Goal: Communication & Community: Participate in discussion

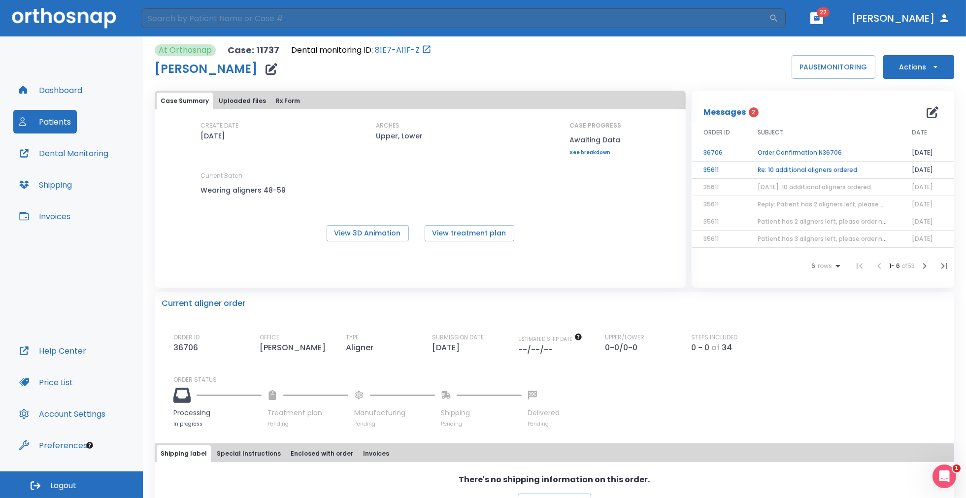
scroll to position [207, 0]
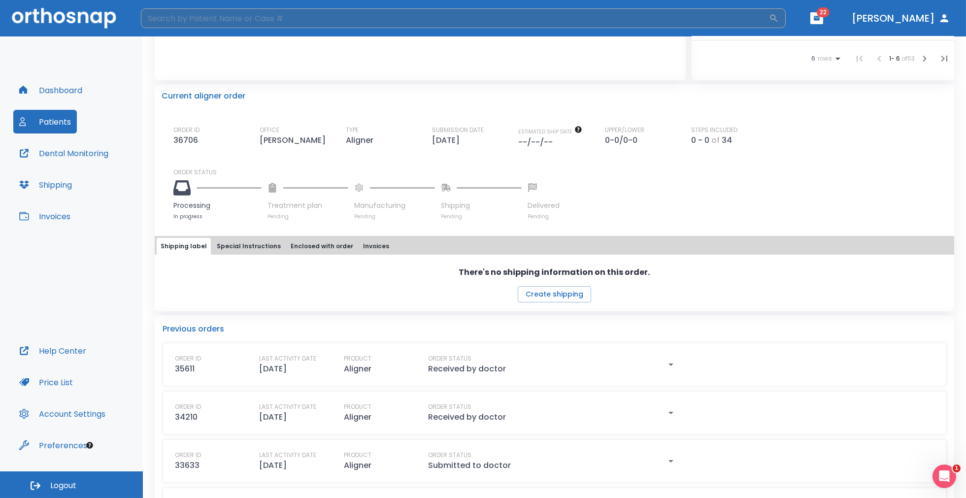
click at [271, 17] on input "search" at bounding box center [455, 18] width 628 height 20
type input "drown"
click at [185, 83] on h6 "Patients" at bounding box center [182, 85] width 40 height 16
click at [233, 118] on h6 "[PERSON_NAME] (Processing in lab)" at bounding box center [483, 120] width 638 height 14
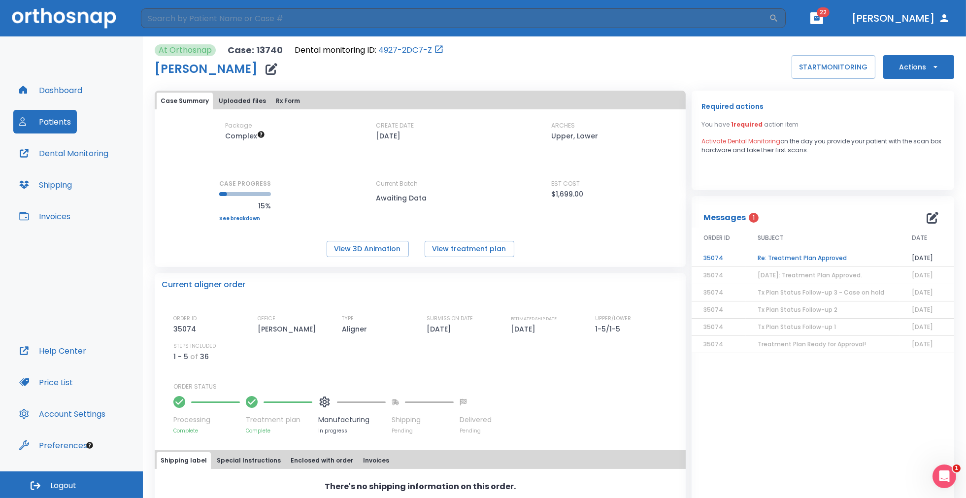
click at [779, 258] on td "Re: Treatment Plan Approved" at bounding box center [823, 258] width 154 height 17
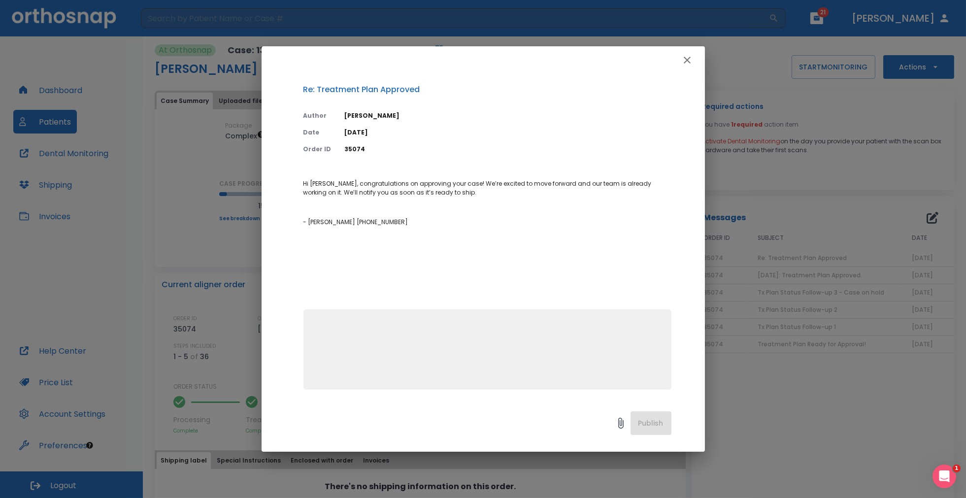
click at [687, 59] on icon "button" at bounding box center [687, 60] width 12 height 12
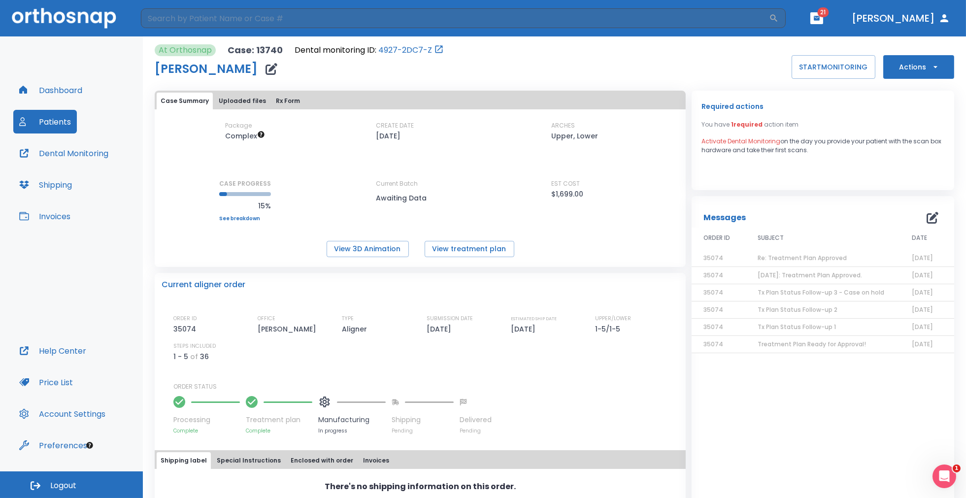
click at [820, 17] on icon "button" at bounding box center [817, 18] width 6 height 4
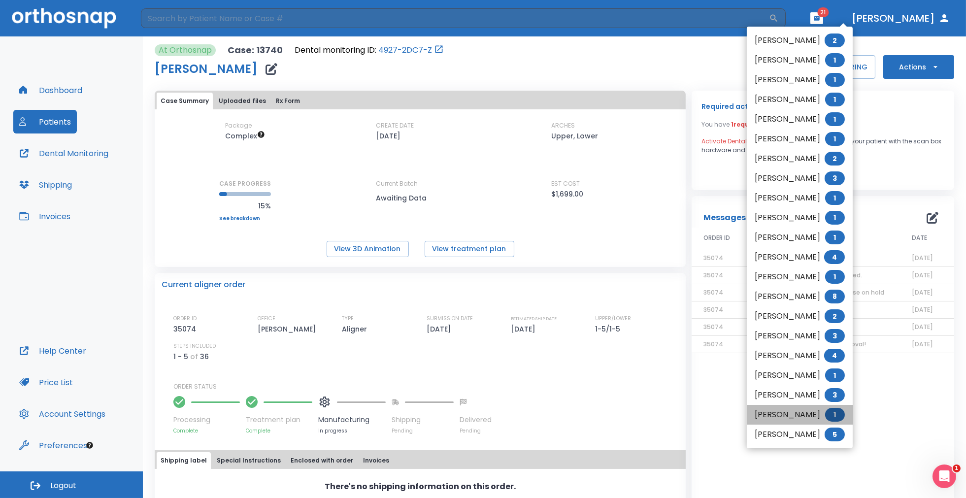
click at [793, 413] on li "[PERSON_NAME] 1" at bounding box center [800, 415] width 106 height 20
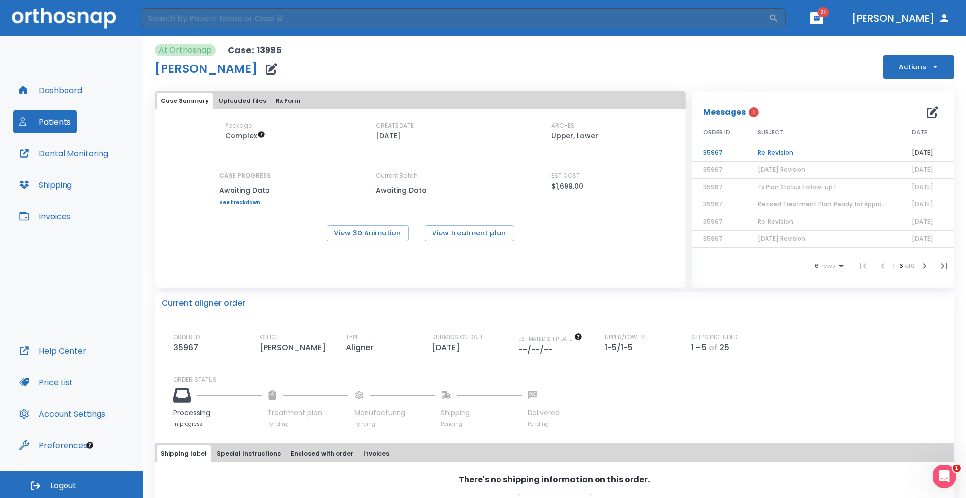
click at [770, 155] on td "Re: Revision" at bounding box center [823, 152] width 154 height 17
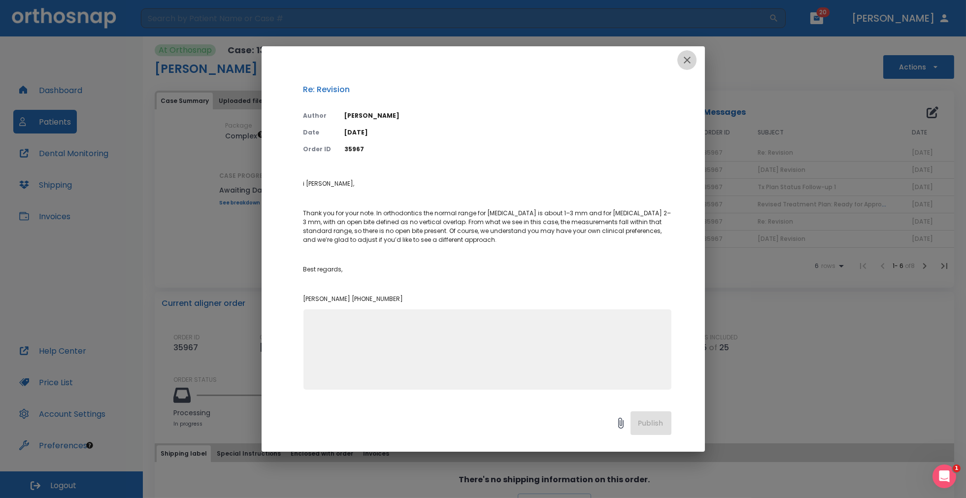
click at [685, 60] on icon "button" at bounding box center [687, 60] width 12 height 12
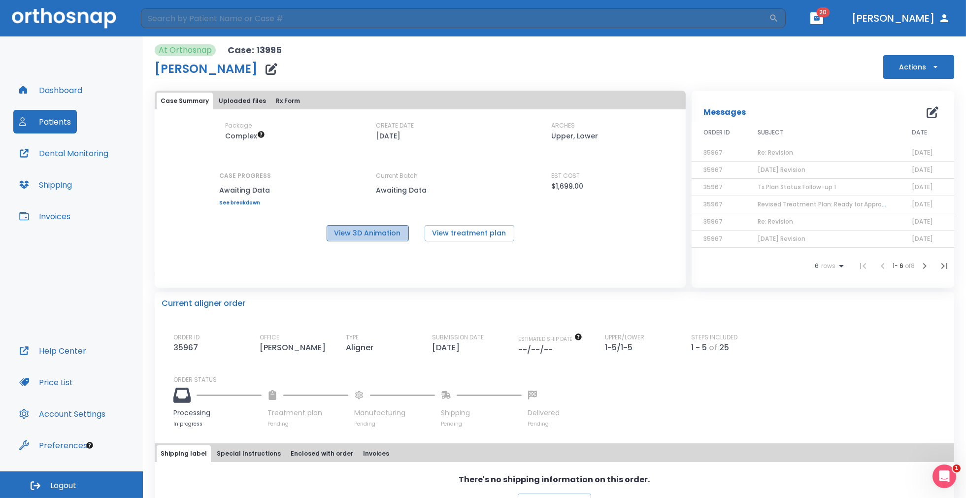
click at [381, 232] on button "View 3D Animation" at bounding box center [368, 233] width 82 height 16
click at [766, 153] on span "Re: Revision" at bounding box center [775, 152] width 35 height 8
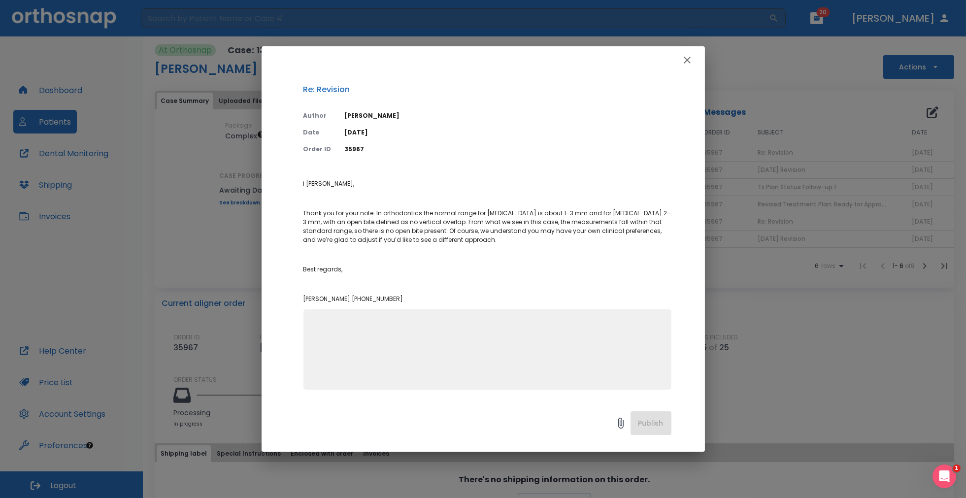
click at [485, 328] on textarea at bounding box center [487, 354] width 356 height 68
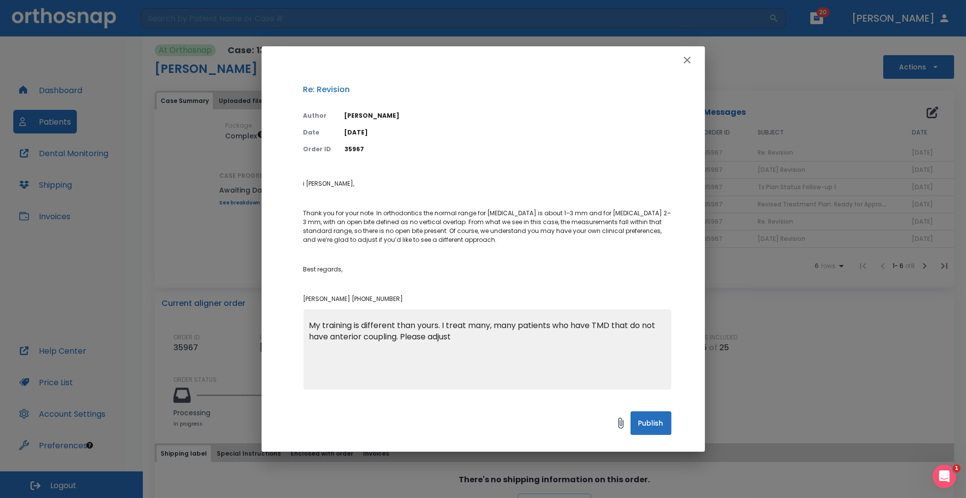
click at [438, 327] on textarea "My training is different than yours. I treat many, many patients who have TMD t…" at bounding box center [487, 354] width 356 height 68
click at [548, 338] on textarea "My training is different than yours as to the definition. I treat many, many pa…" at bounding box center [487, 354] width 356 height 68
click at [515, 327] on textarea "My training is different than yours as to the definition. I treat many, many pa…" at bounding box center [487, 354] width 356 height 68
click at [580, 326] on textarea "My training is different than yours as to the definition of an open bite. I tre…" at bounding box center [487, 354] width 356 height 68
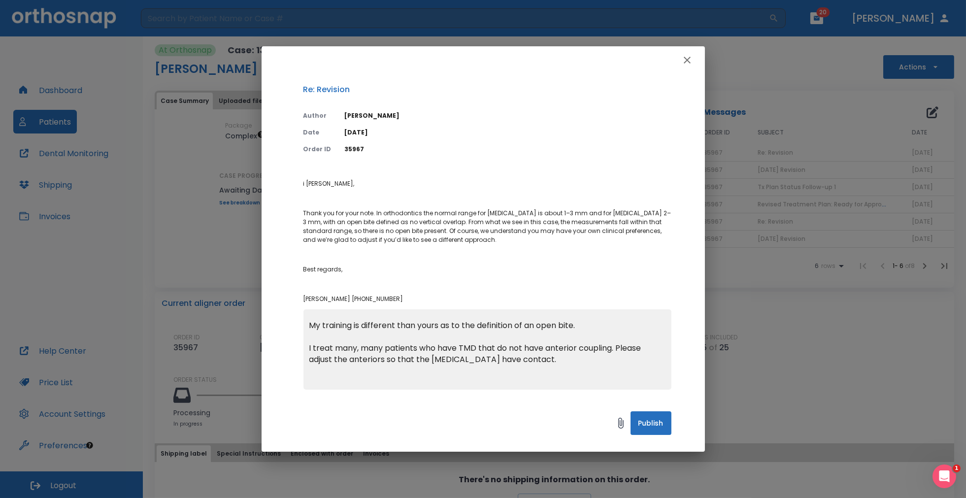
click at [555, 361] on textarea "My training is different than yours as to the definition of an open bite. I tre…" at bounding box center [487, 354] width 356 height 68
drag, startPoint x: 303, startPoint y: 298, endPoint x: 381, endPoint y: 306, distance: 78.2
click at [364, 298] on p "[PERSON_NAME] [PHONE_NUMBER]" at bounding box center [487, 299] width 368 height 9
copy p "[PERSON_NAME]"
click at [309, 327] on textarea "My training is different than yours as to the definition of an open bite. I tre…" at bounding box center [487, 354] width 356 height 68
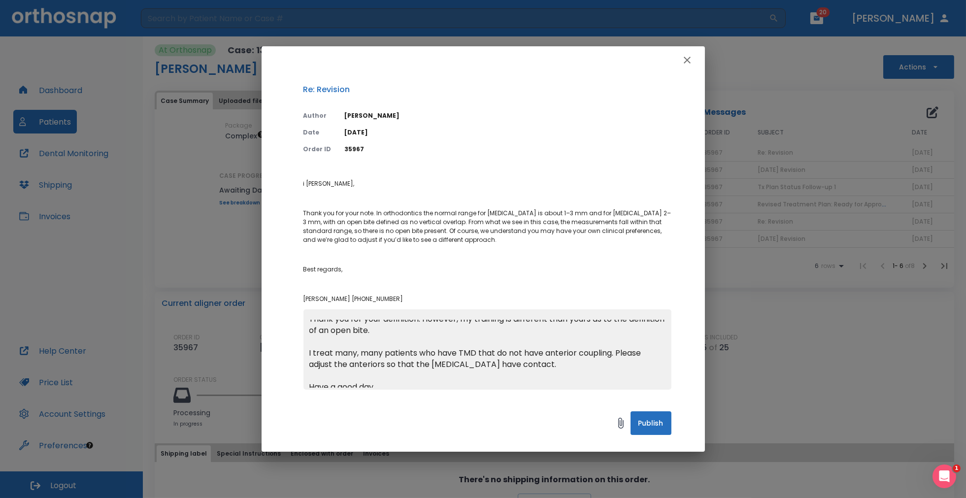
scroll to position [11, 0]
click at [618, 348] on textarea "Thank you for your definition. However, my training is different than yours as …" at bounding box center [487, 354] width 356 height 68
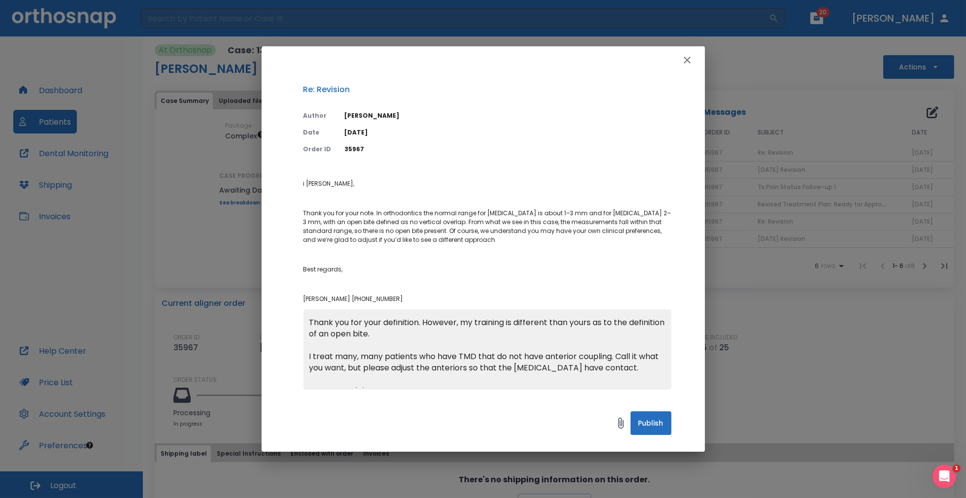
scroll to position [0, 0]
click at [397, 325] on textarea "Thank you for your definition. However, my training is different than yours as …" at bounding box center [487, 354] width 356 height 68
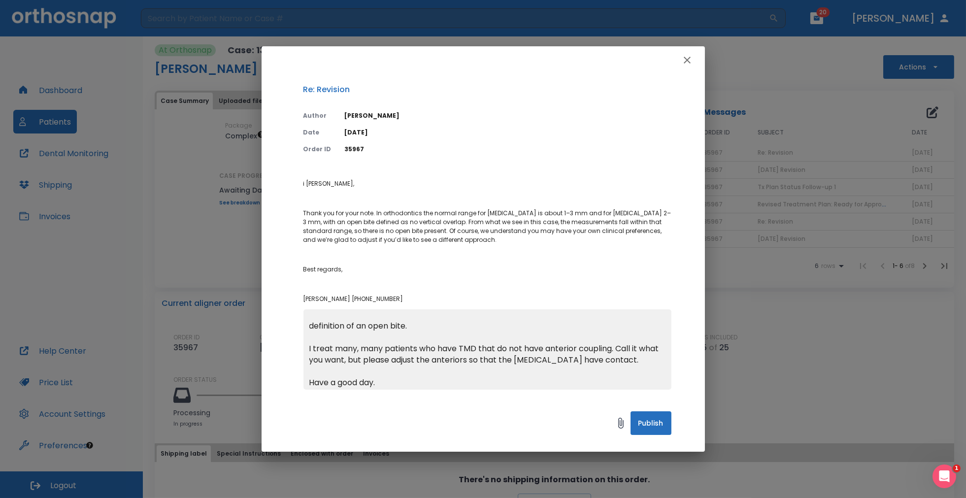
scroll to position [11, 0]
click at [613, 346] on textarea "Thank you for your explanation. However, my training is different than yours as…" at bounding box center [487, 354] width 356 height 68
type textarea "Thank you for your explanation. However, my training is different than yours as…"
click at [650, 421] on button "Publish" at bounding box center [651, 423] width 41 height 24
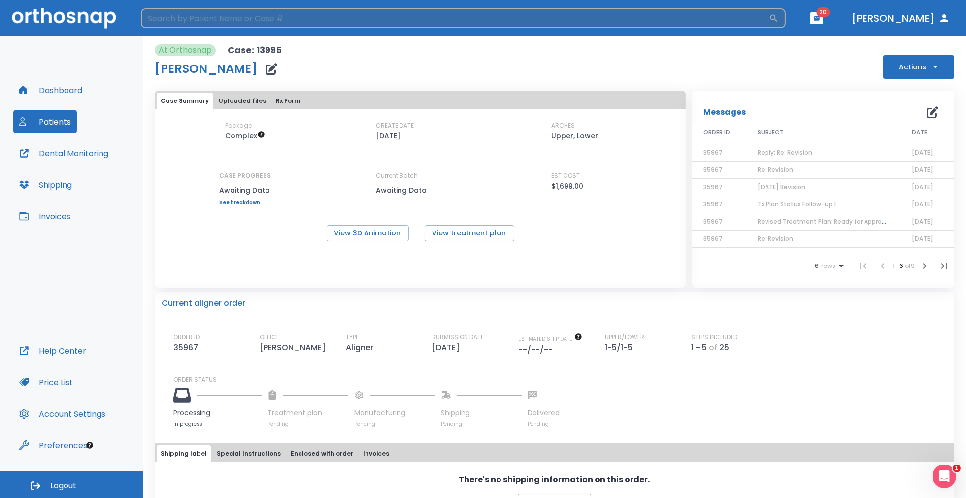
click at [343, 19] on input "search" at bounding box center [455, 18] width 628 height 20
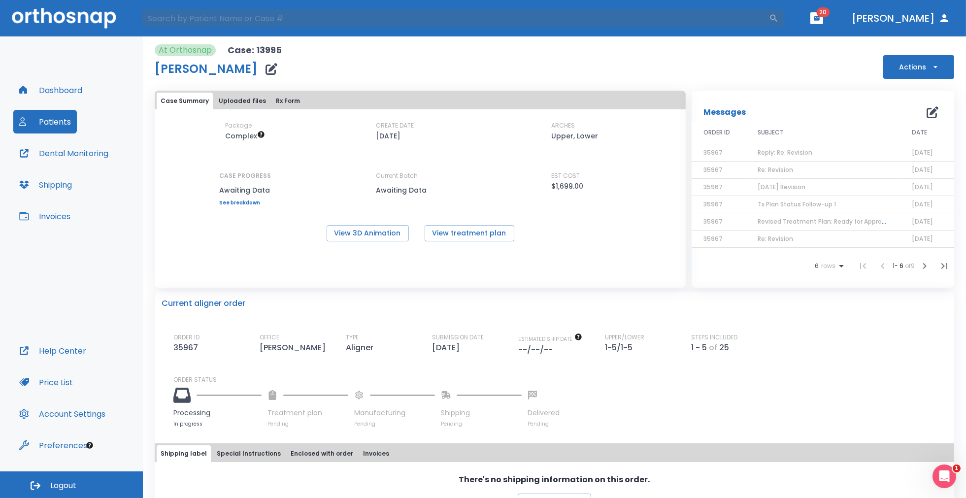
click at [820, 21] on icon "button" at bounding box center [816, 18] width 7 height 7
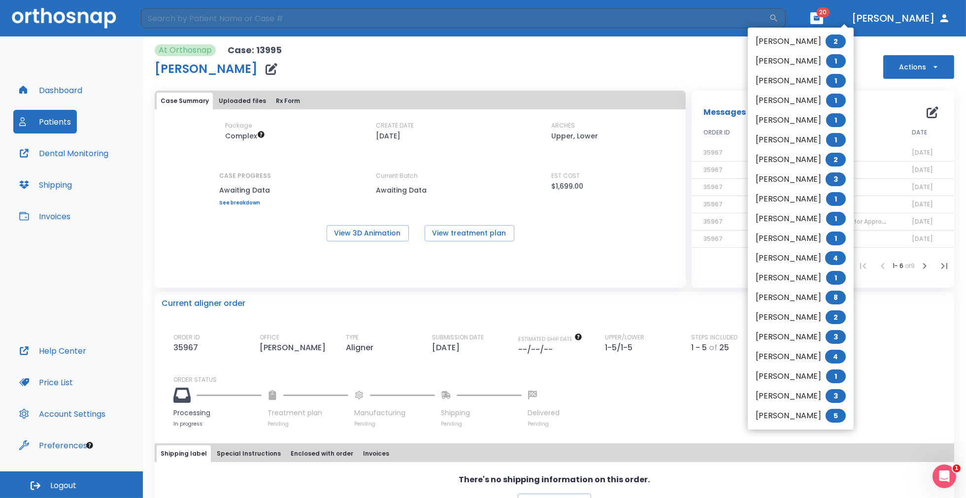
click at [794, 140] on li "[PERSON_NAME] 1" at bounding box center [801, 140] width 106 height 20
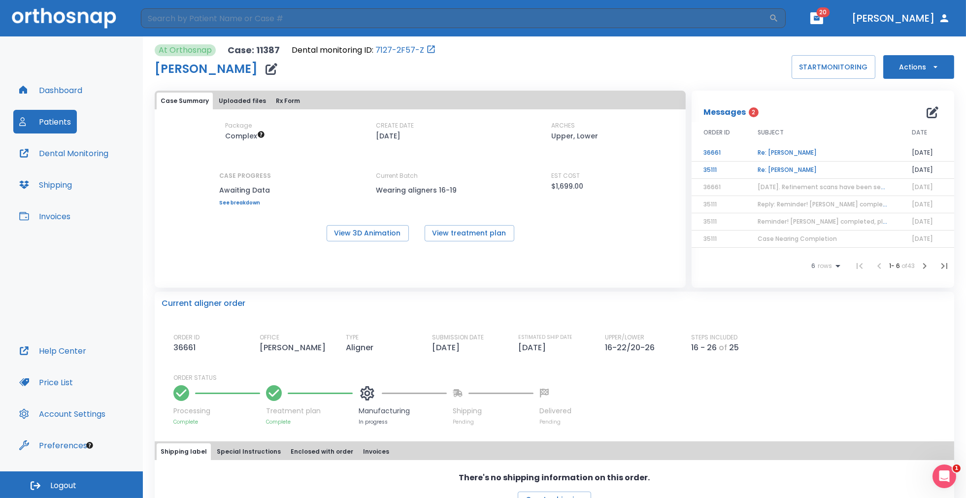
click at [791, 167] on td "Re: [PERSON_NAME]" at bounding box center [823, 170] width 154 height 17
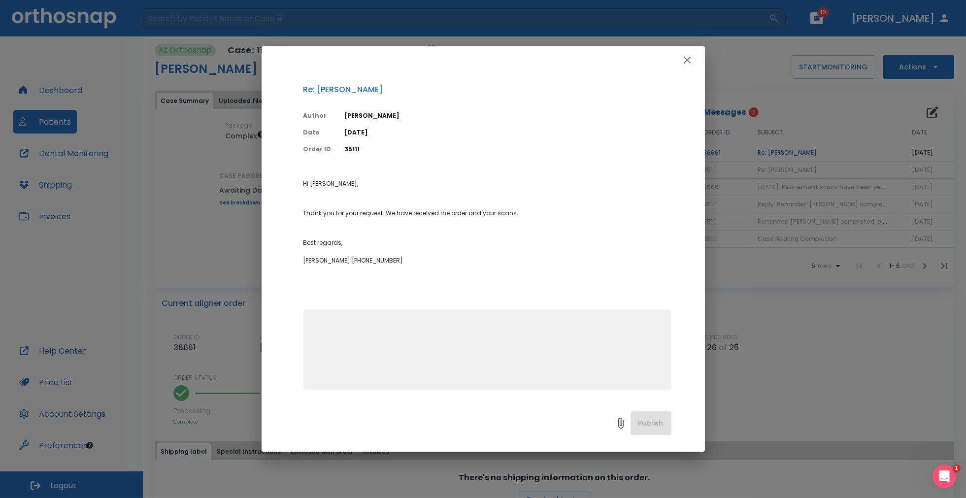
click at [689, 57] on icon "button" at bounding box center [687, 60] width 12 height 12
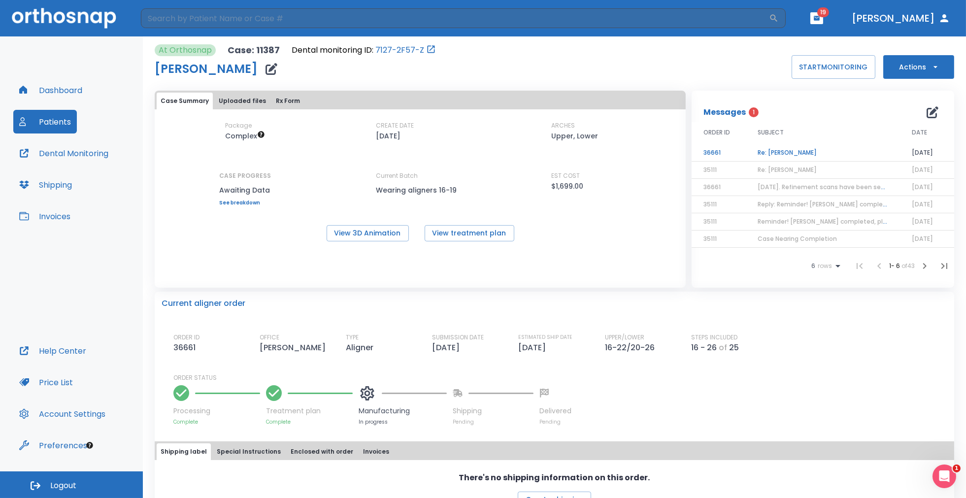
click at [783, 151] on td "Re: [PERSON_NAME]" at bounding box center [823, 152] width 154 height 17
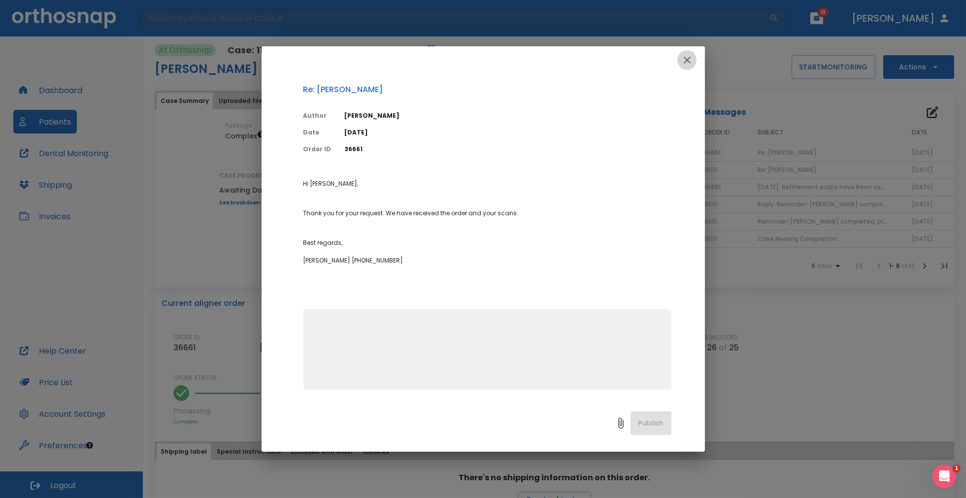
click at [684, 61] on icon "button" at bounding box center [687, 60] width 12 height 12
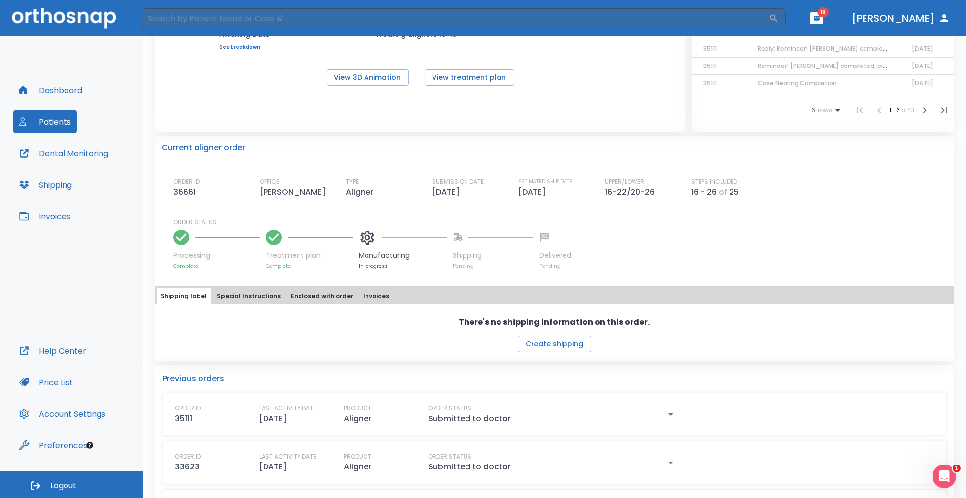
scroll to position [64, 0]
